Goal: Find specific page/section: Find specific page/section

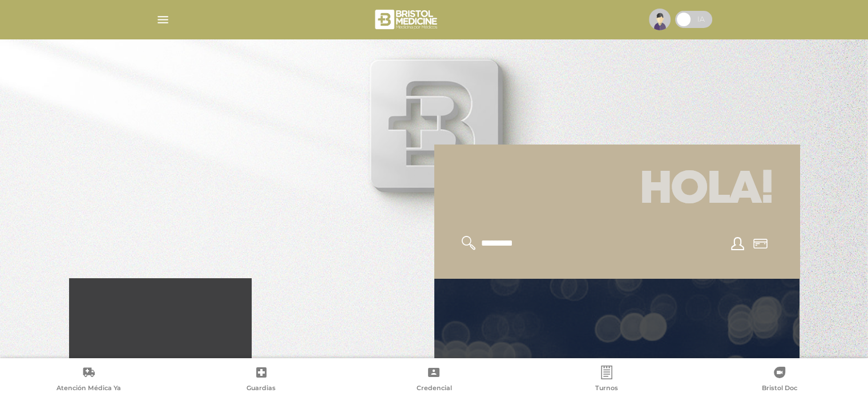
drag, startPoint x: 874, startPoint y: 38, endPoint x: 865, endPoint y: 54, distance: 18.6
click at [865, 54] on html "Bristol Touch - Desktop Mobile inicio" at bounding box center [434, 118] width 868 height 397
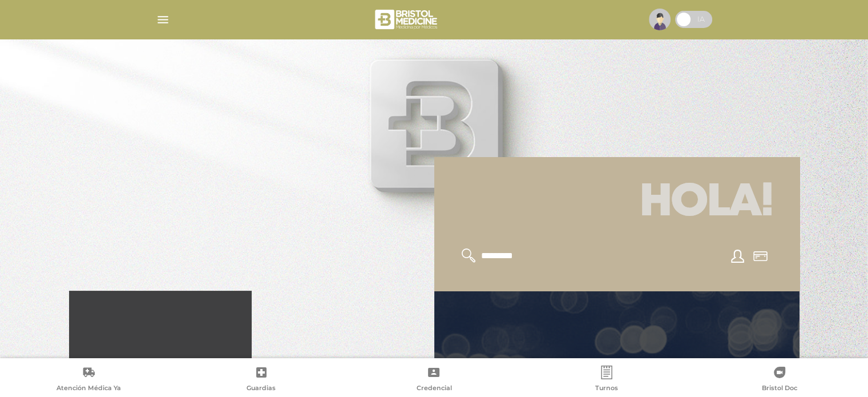
click at [163, 23] on img "button" at bounding box center [163, 20] width 14 height 14
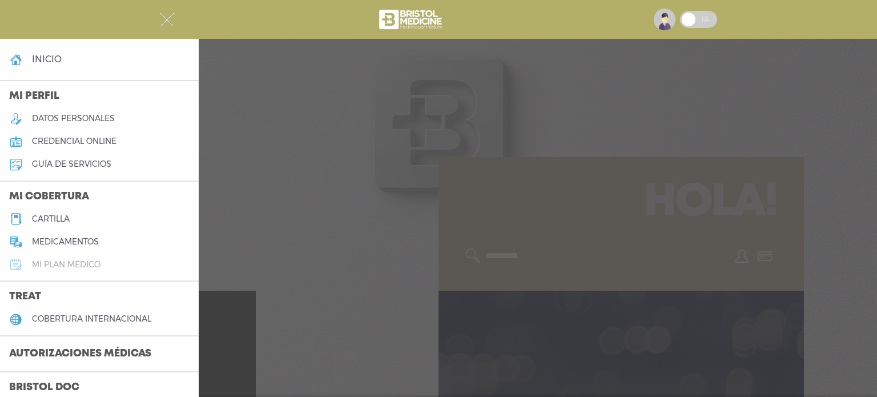
click at [130, 261] on link "Mi plan médico" at bounding box center [99, 264] width 199 height 23
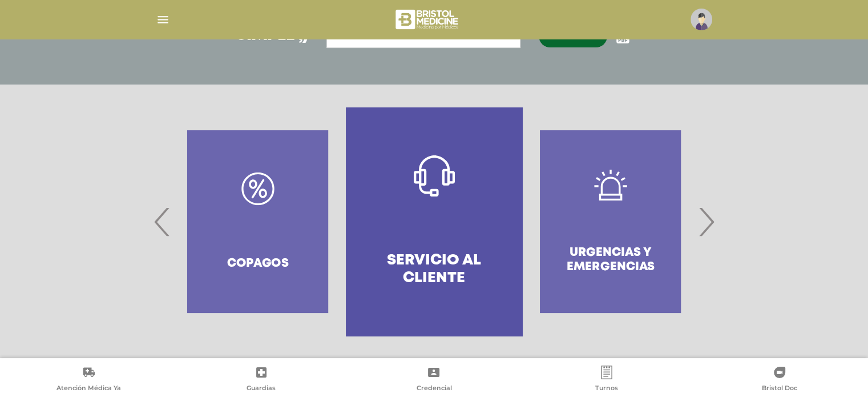
scroll to position [92, 0]
